Goal: Transaction & Acquisition: Obtain resource

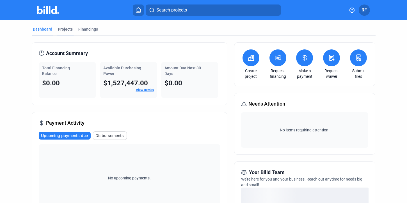
click at [63, 28] on div "Projects" at bounding box center [65, 29] width 15 height 6
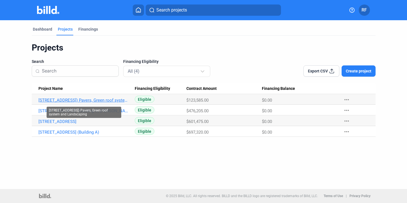
click at [84, 98] on link "[STREET_ADDRESS]) Pavers, Green roof system and Landscaping" at bounding box center [83, 100] width 91 height 5
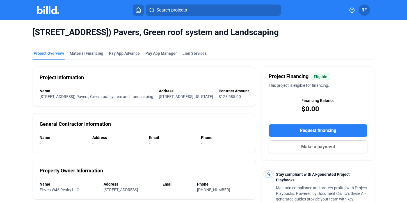
click at [47, 14] on div at bounding box center [54, 10] width 34 height 9
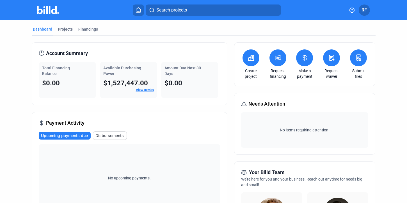
click at [364, 13] on span "RF" at bounding box center [363, 10] width 5 height 7
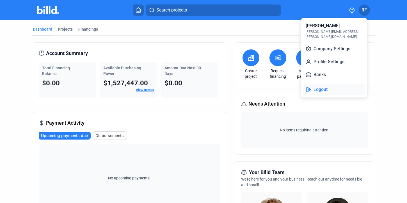
click at [319, 84] on button "Logout" at bounding box center [333, 89] width 61 height 11
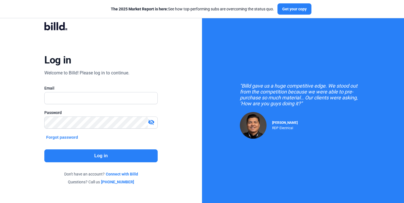
click at [180, 52] on div "Log in Welcome to Billd! Please log in to continue. Email Password visibility_o…" at bounding box center [101, 103] width 202 height 207
click at [109, 99] on input "text" at bounding box center [98, 98] width 107 height 12
type input "[PERSON_NAME][EMAIL_ADDRESS][PERSON_NAME][DOMAIN_NAME]"
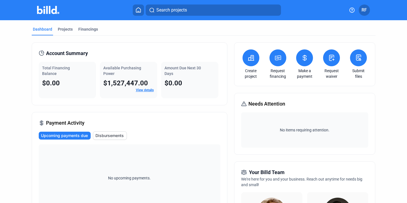
click at [148, 90] on link "View details" at bounding box center [145, 90] width 18 height 4
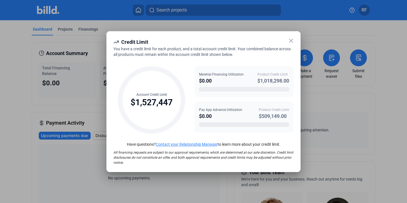
click at [292, 40] on icon at bounding box center [291, 40] width 7 height 7
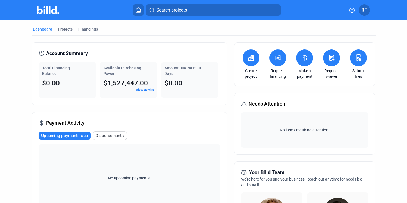
click at [368, 14] on button "RF" at bounding box center [364, 9] width 11 height 11
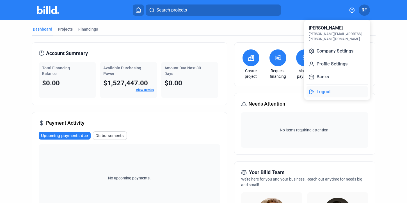
click at [316, 88] on button "Logout" at bounding box center [336, 91] width 61 height 11
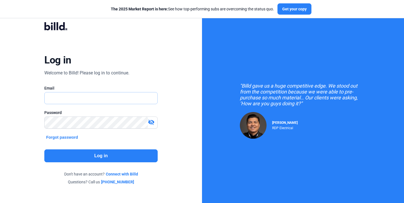
click at [82, 101] on input "text" at bounding box center [98, 98] width 107 height 12
type input "[PERSON_NAME][EMAIL_ADDRESS][PERSON_NAME][DOMAIN_NAME]"
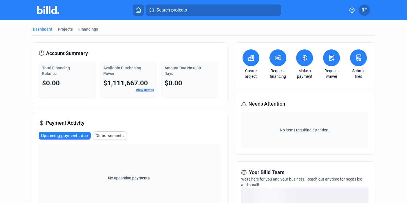
click at [278, 51] on button at bounding box center [277, 57] width 17 height 17
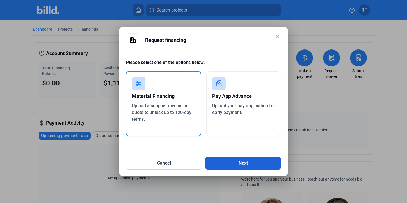
click at [218, 158] on button "Next" at bounding box center [243, 163] width 76 height 13
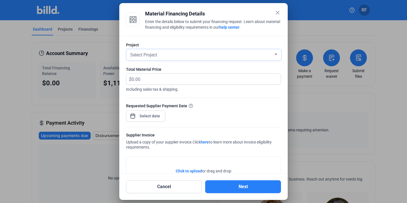
click at [205, 55] on div "Select Project" at bounding box center [201, 55] width 144 height 8
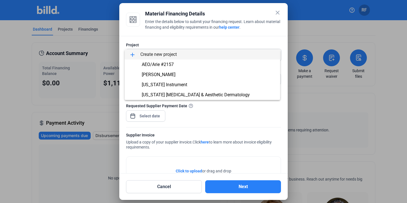
click at [194, 42] on div at bounding box center [203, 101] width 407 height 203
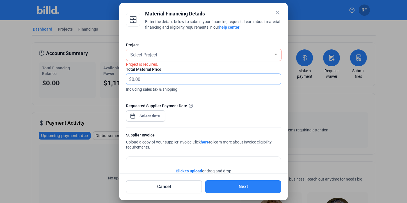
click at [146, 81] on input "text" at bounding box center [206, 79] width 149 height 11
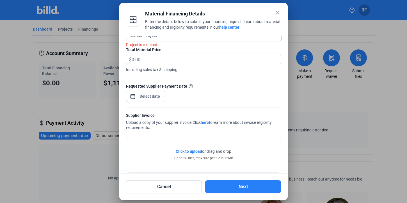
scroll to position [24, 0]
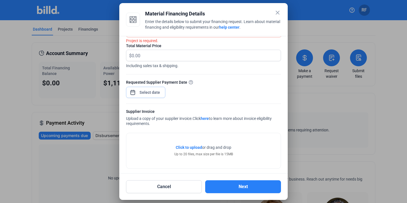
click at [151, 95] on div "close Material Financing Details Enter the details below to submit your financi…" at bounding box center [203, 101] width 407 height 203
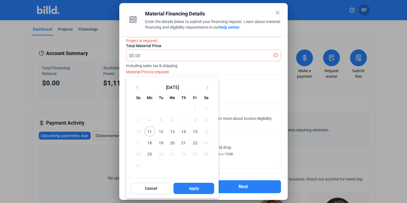
click at [247, 93] on div at bounding box center [203, 101] width 407 height 203
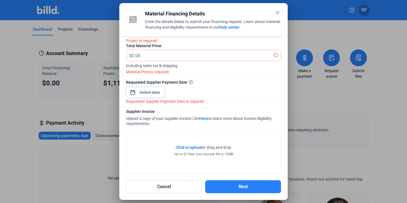
scroll to position [28, 0]
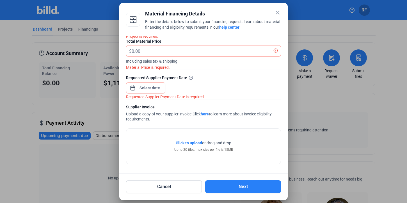
click at [257, 13] on div "Material Financing Details" at bounding box center [213, 14] width 136 height 8
click at [278, 13] on mat-icon "close" at bounding box center [277, 12] width 7 height 7
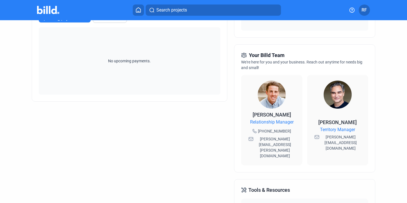
scroll to position [0, 0]
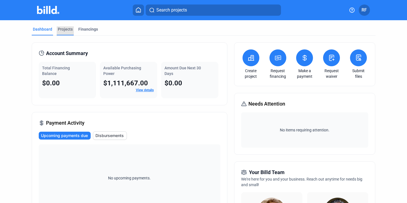
click at [68, 35] on div "Projects" at bounding box center [65, 30] width 17 height 9
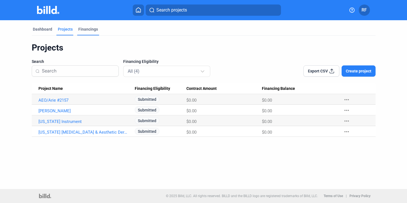
click at [88, 35] on div "Financings" at bounding box center [88, 30] width 22 height 9
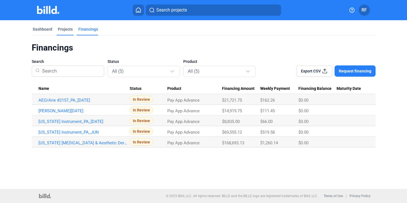
click at [62, 30] on div "Projects" at bounding box center [65, 29] width 15 height 6
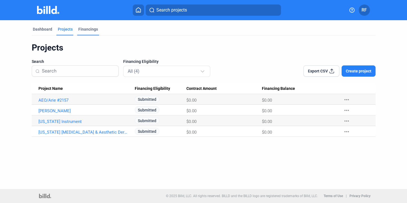
click at [86, 31] on div "Financings" at bounding box center [88, 29] width 20 height 6
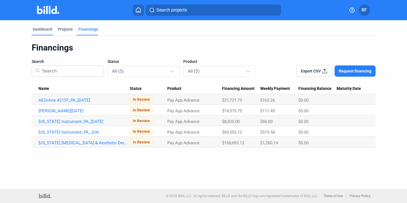
click at [41, 27] on div "Dashboard" at bounding box center [42, 29] width 19 height 6
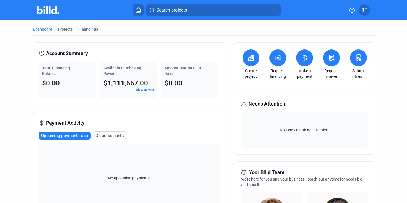
click at [363, 53] on div "Submit files" at bounding box center [359, 64] width 20 height 30
click at [358, 56] on icon at bounding box center [358, 58] width 4 height 6
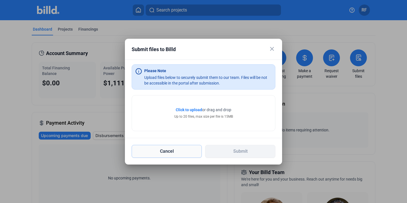
click at [176, 146] on button "Cancel" at bounding box center [167, 151] width 70 height 13
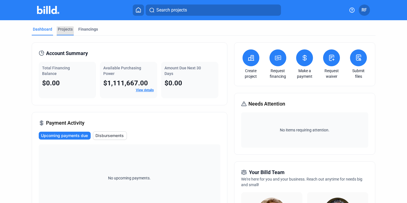
click at [64, 34] on div "Projects" at bounding box center [65, 30] width 17 height 9
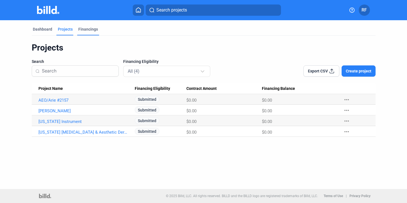
click at [88, 32] on div "Financings" at bounding box center [88, 29] width 20 height 6
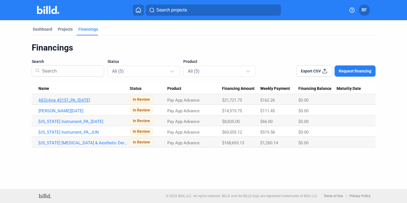
click at [75, 102] on link "AEO/Arie #2157_PA_[DATE]" at bounding box center [83, 100] width 91 height 5
click at [79, 98] on link "AEO/Arie #2157_PA_[DATE]" at bounding box center [83, 100] width 91 height 5
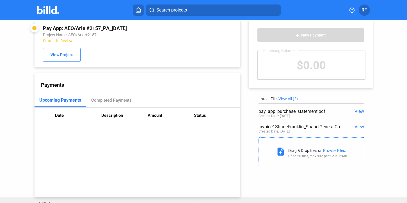
scroll to position [4, 0]
